Goal: Find contact information: Find contact information

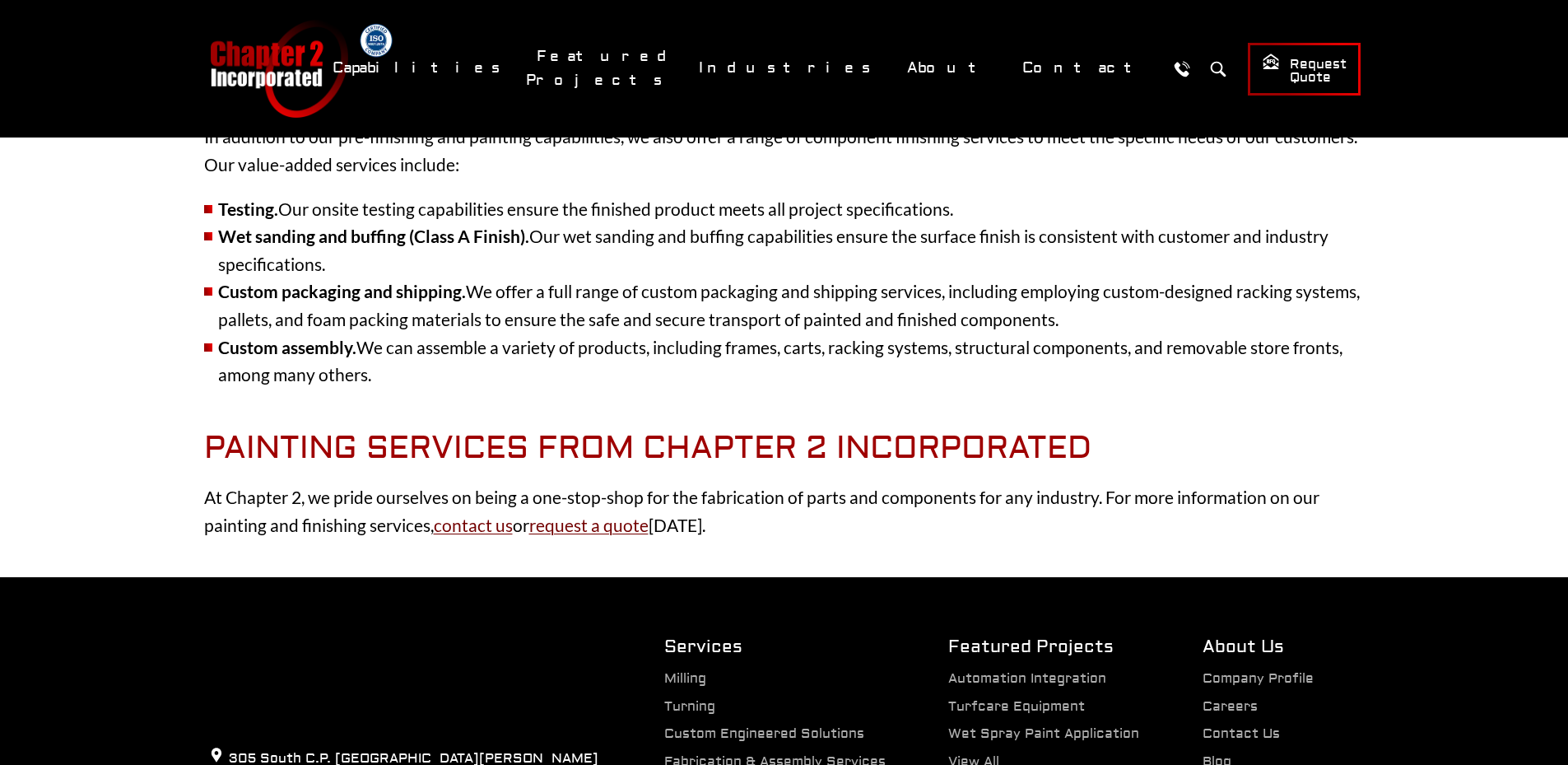
scroll to position [3899, 0]
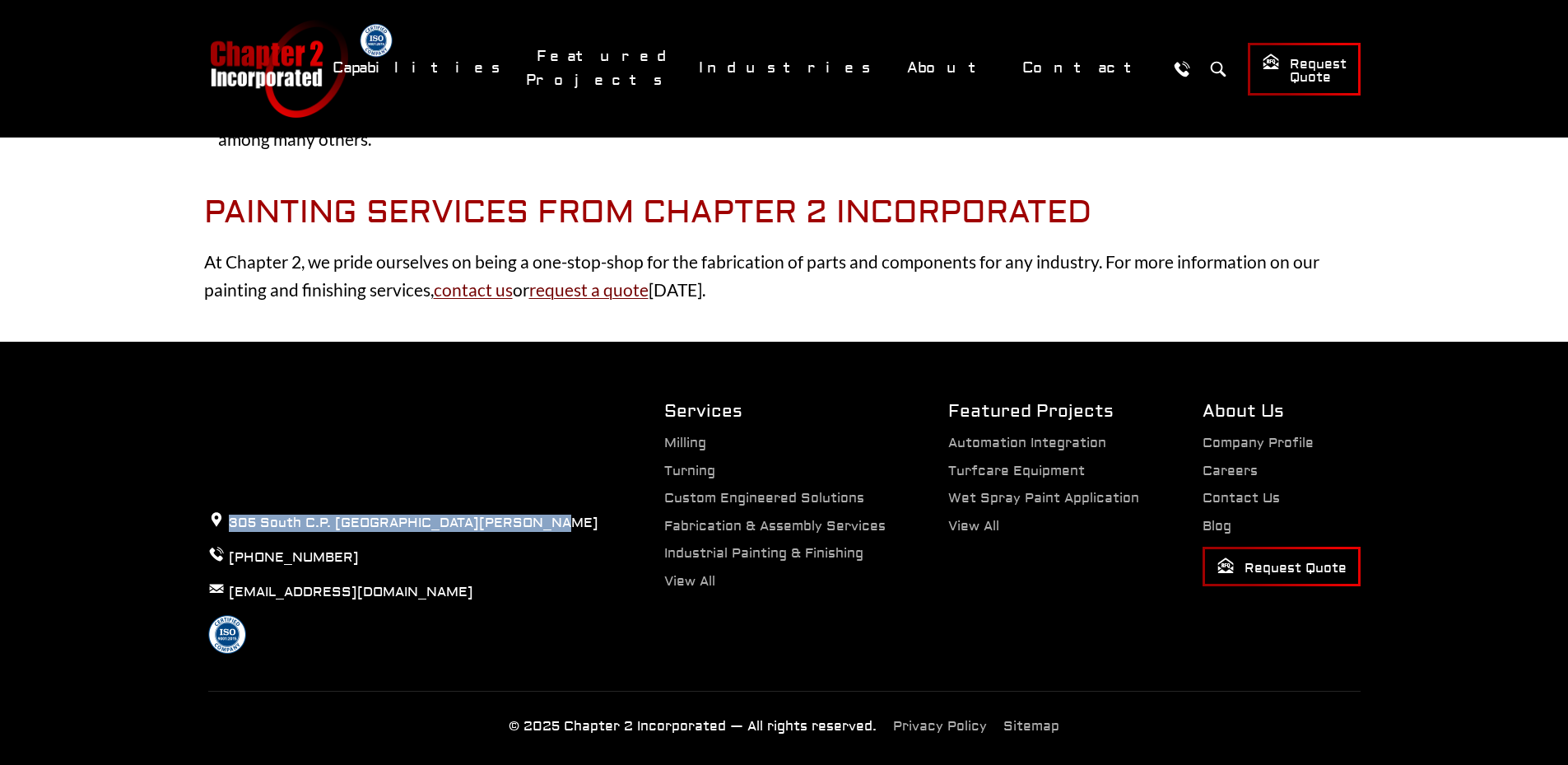
drag, startPoint x: 532, startPoint y: 490, endPoint x: 206, endPoint y: 497, distance: 326.1
click at [206, 497] on div "305 South C.P. [GEOGRAPHIC_DATA][PERSON_NAME] [PHONE_NUMBER] [EMAIL_ADDRESS][DO…" at bounding box center [403, 526] width 456 height 255
copy p "305 South C.P. [GEOGRAPHIC_DATA][PERSON_NAME]"
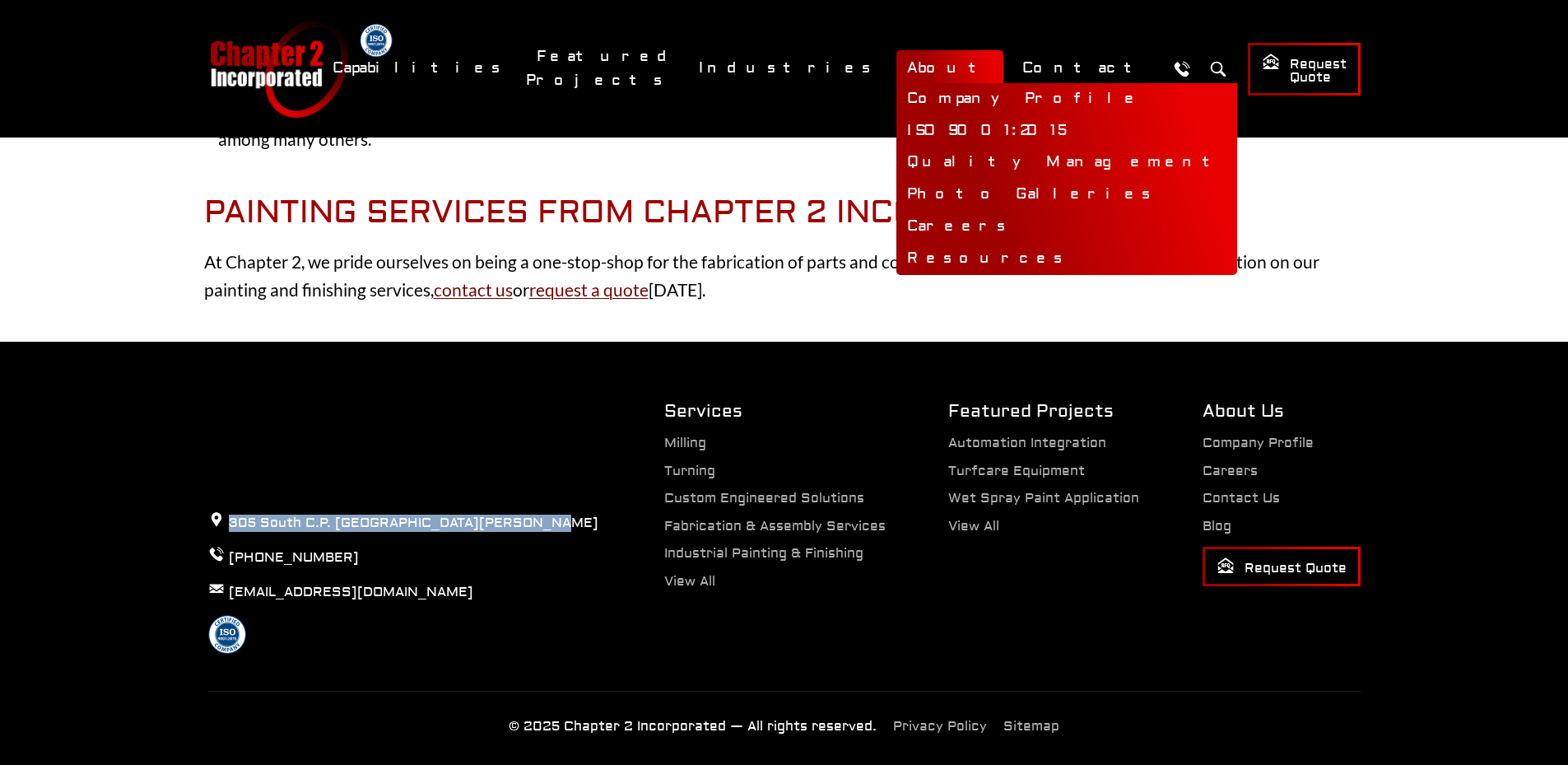
click at [960, 64] on link "About" at bounding box center [949, 68] width 107 height 36
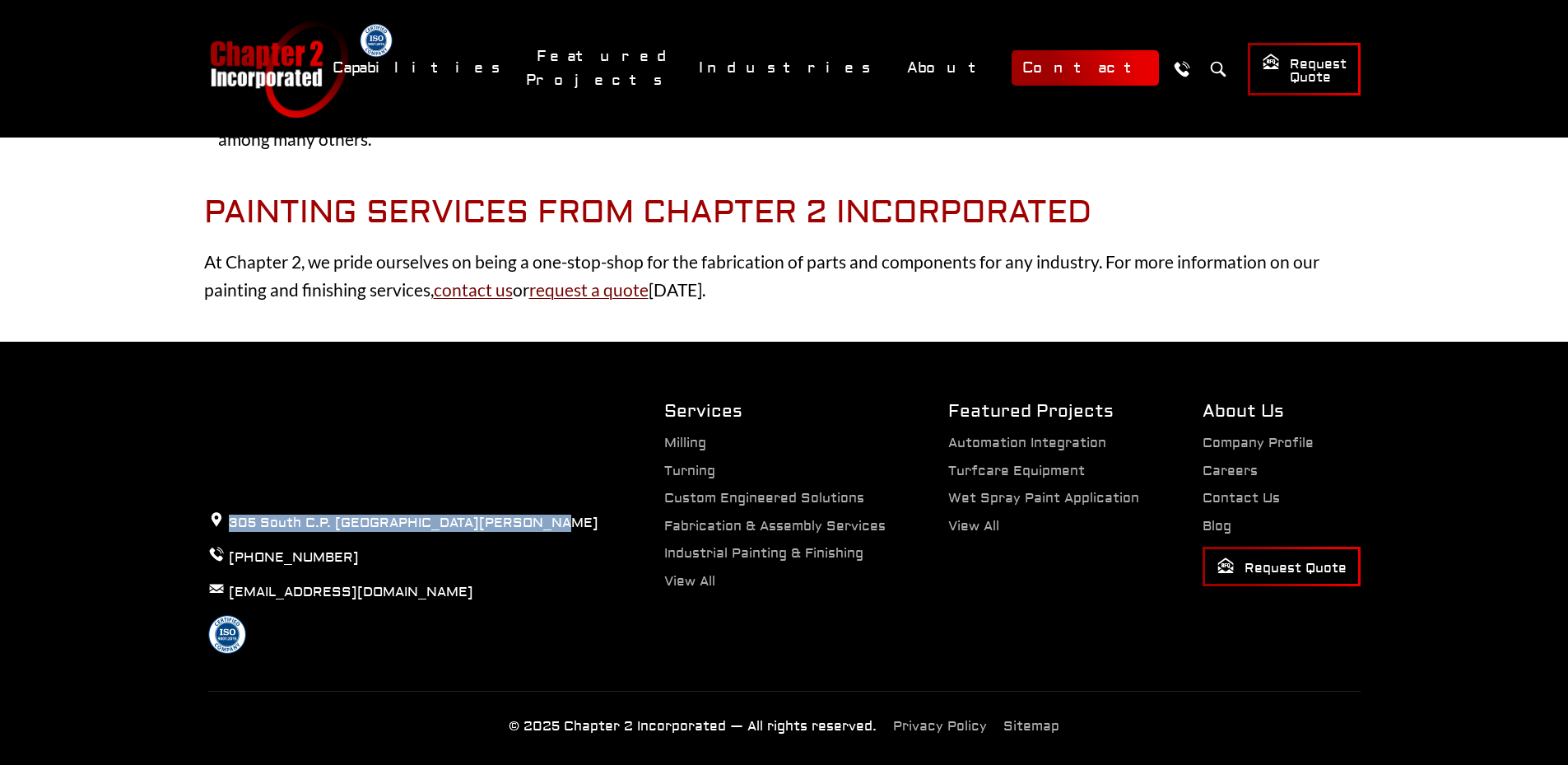
click at [1091, 68] on link "Contact" at bounding box center [1085, 68] width 147 height 36
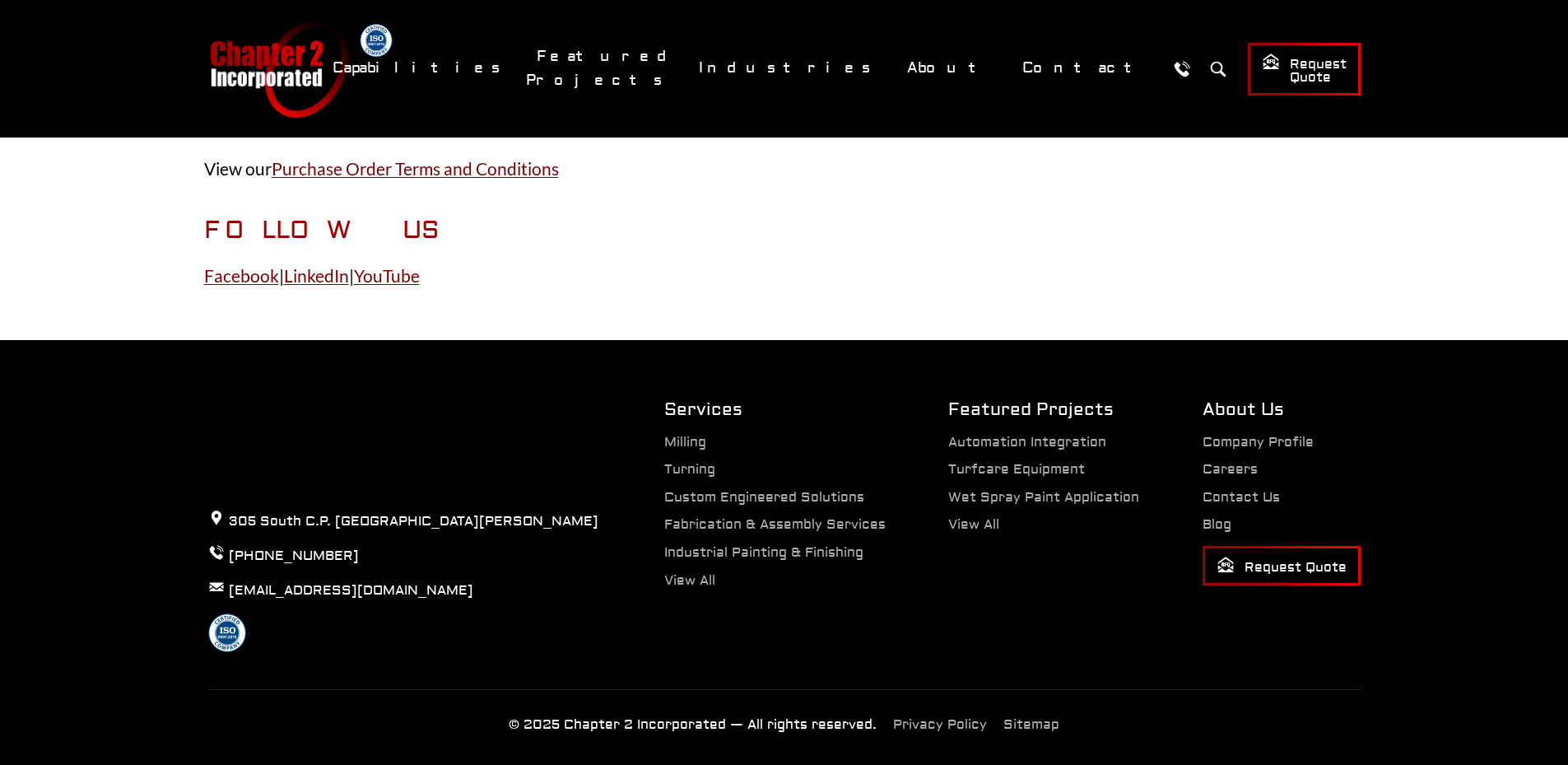
scroll to position [988, 0]
